Goal: Navigation & Orientation: Find specific page/section

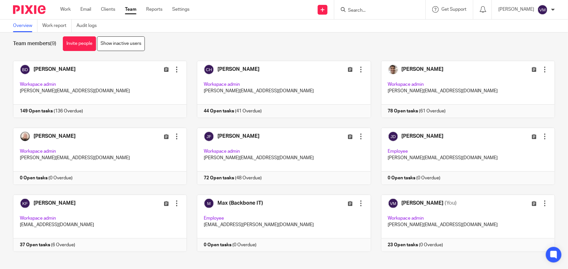
scroll to position [14, 0]
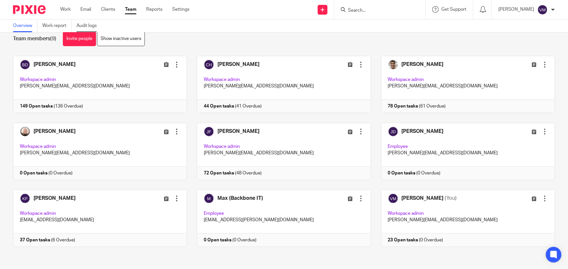
click at [97, 28] on link "Audit logs" at bounding box center [88, 26] width 25 height 13
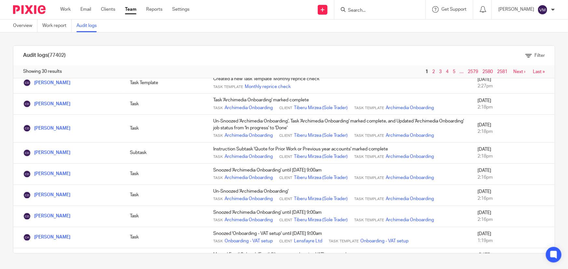
scroll to position [384, 0]
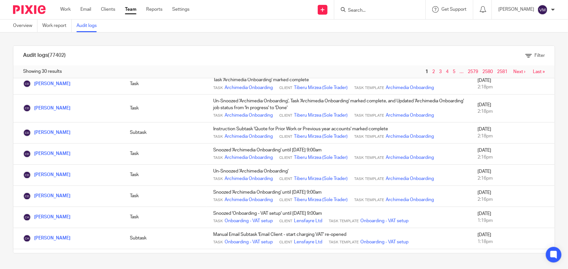
click at [139, 10] on ul "Work Email Clients Team Reports Settings" at bounding box center [129, 9] width 139 height 7
click at [131, 11] on link "Team" at bounding box center [130, 9] width 11 height 7
